Goal: Information Seeking & Learning: Learn about a topic

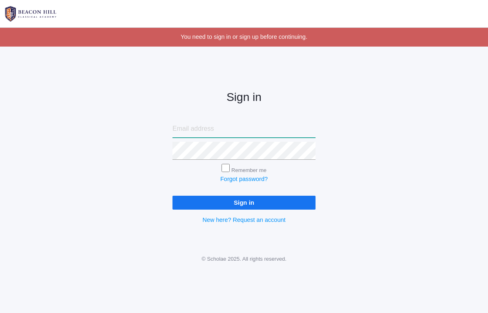
type input "[EMAIL_ADDRESS][DOMAIN_NAME]"
click at [244, 200] on input "Sign in" at bounding box center [244, 202] width 143 height 13
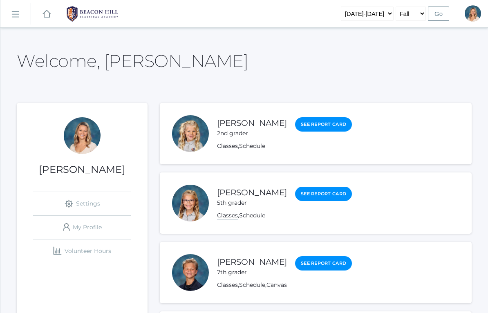
click at [230, 218] on link "Classes" at bounding box center [227, 216] width 21 height 8
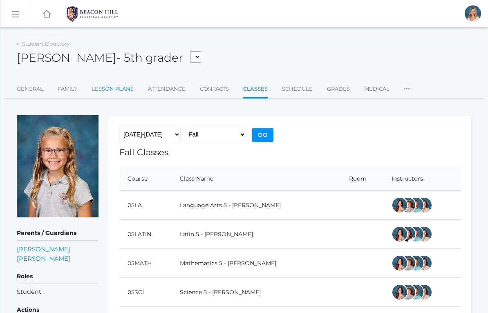
click at [115, 92] on link "Lesson Plans" at bounding box center [113, 89] width 42 height 16
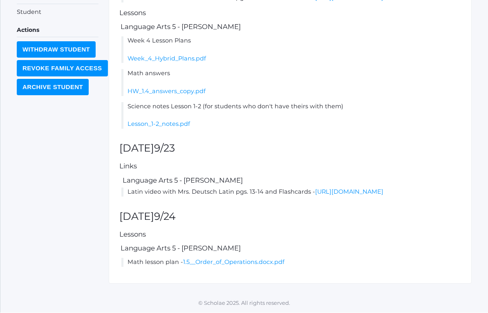
scroll to position [289, 0]
click at [332, 196] on link "[URL][DOMAIN_NAME]" at bounding box center [349, 192] width 68 height 7
